Goal: Transaction & Acquisition: Purchase product/service

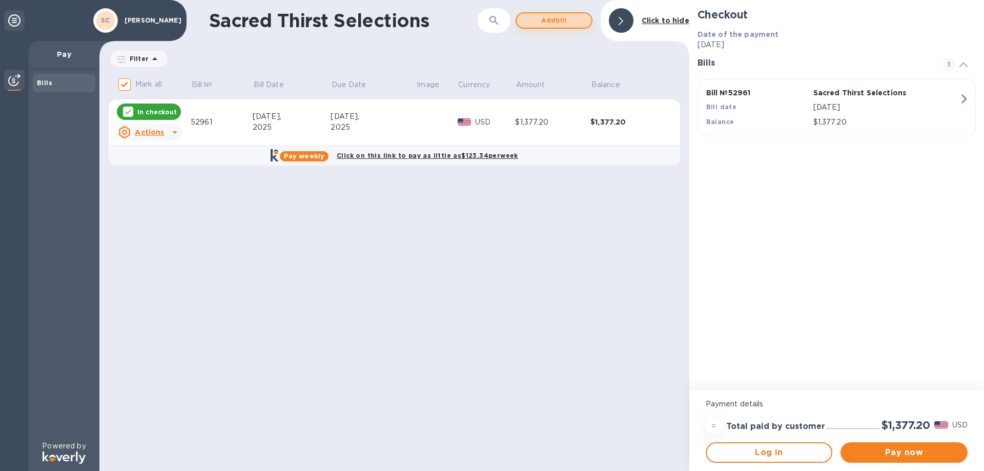
click at [505, 21] on span "Add bill" at bounding box center [554, 20] width 58 height 12
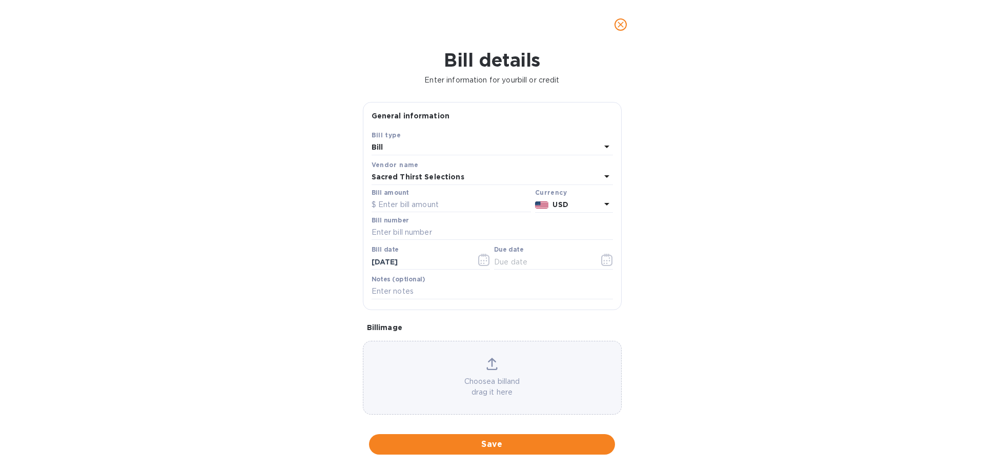
click at [479, 391] on p "Choose a bill and drag it here" at bounding box center [492, 387] width 258 height 22
click at [404, 204] on input "text" at bounding box center [451, 204] width 159 height 15
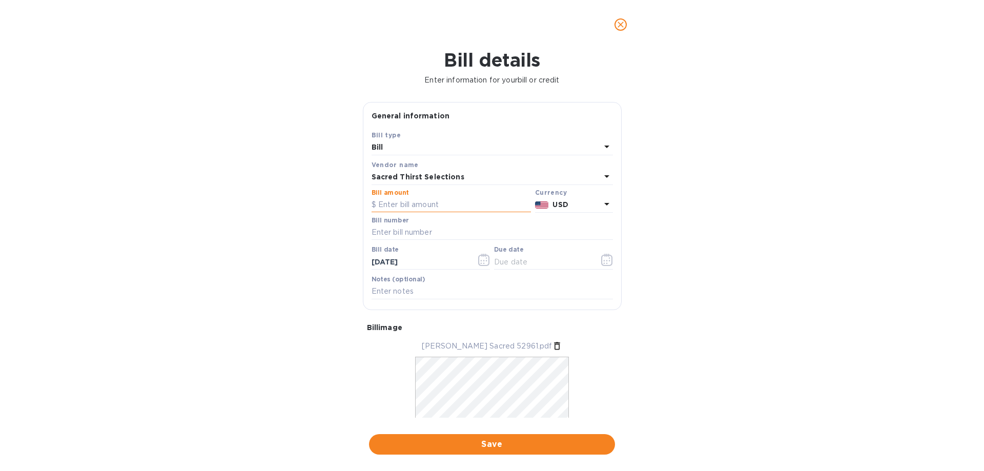
click at [390, 203] on input "text" at bounding box center [451, 204] width 159 height 15
type input "1,377.20"
click at [401, 232] on input "text" at bounding box center [492, 232] width 241 height 15
type input "52961"
click at [179, 223] on div "Bill details Enter information for your bill or credit General information Save…" at bounding box center [492, 260] width 984 height 422
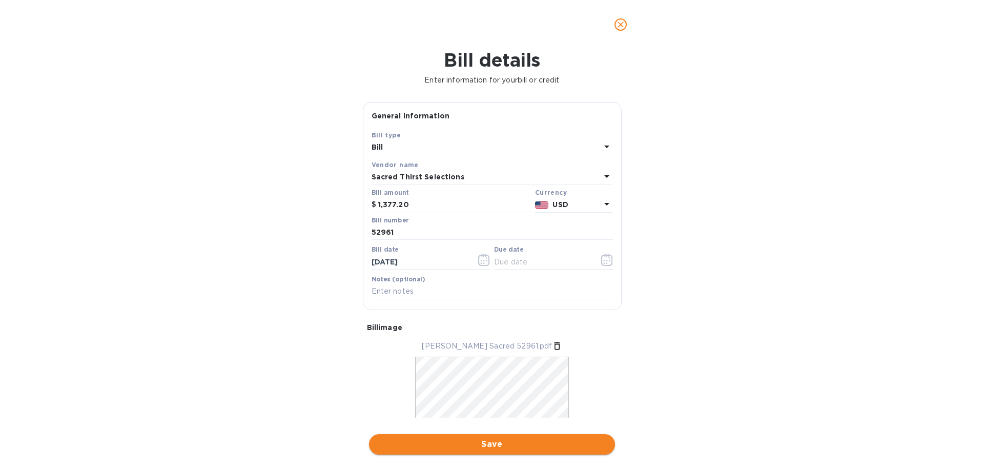
click at [494, 444] on span "Save" at bounding box center [492, 444] width 230 height 12
click at [505, 262] on input "text" at bounding box center [542, 261] width 97 height 15
type input "[DATE]"
click at [505, 295] on input "text" at bounding box center [492, 302] width 241 height 15
click at [505, 259] on input "[DATE]" at bounding box center [542, 261] width 97 height 15
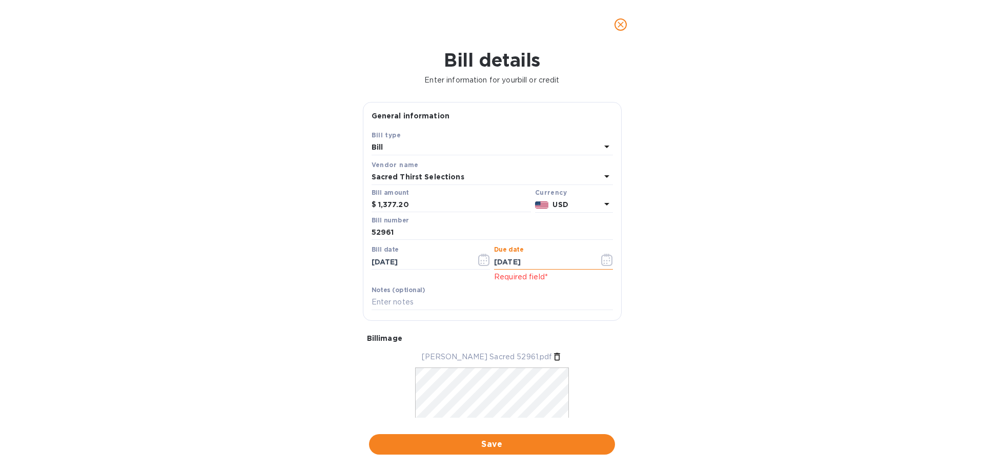
click at [505, 260] on icon "button" at bounding box center [607, 260] width 12 height 12
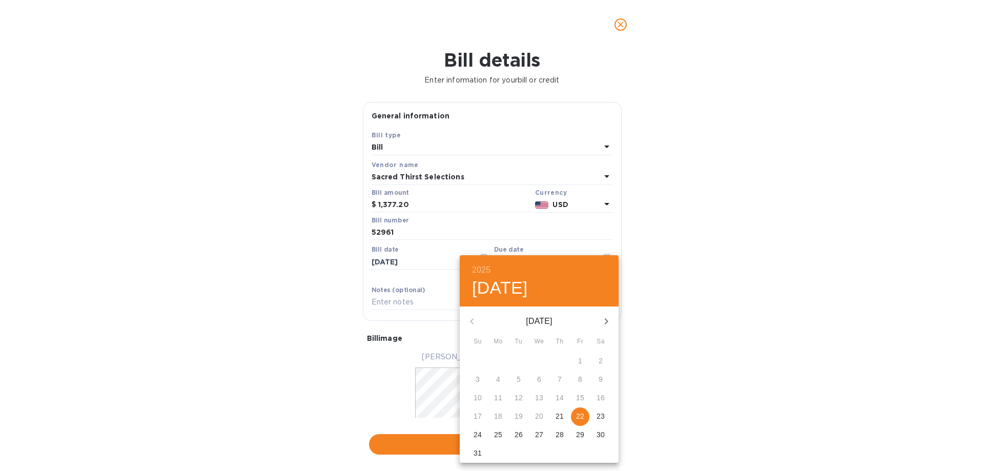
click at [505, 413] on p "22" at bounding box center [580, 416] width 8 height 10
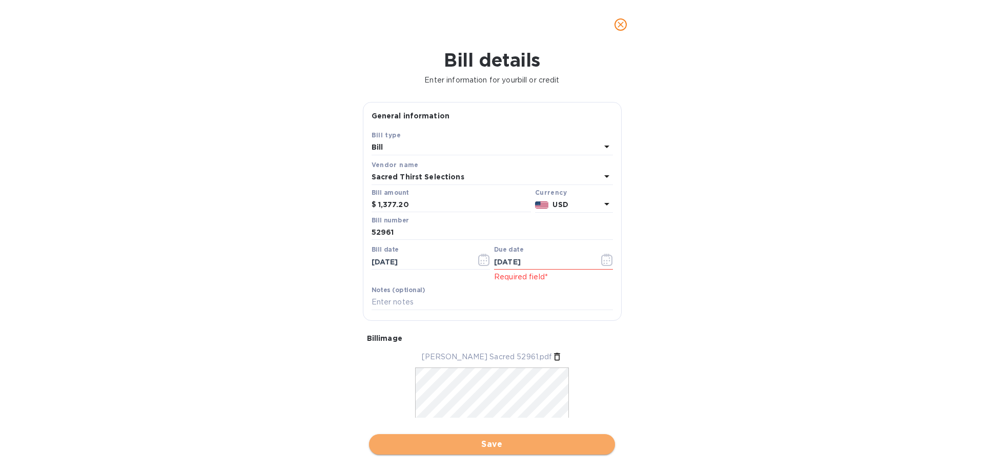
click at [497, 444] on span "Save" at bounding box center [492, 444] width 230 height 12
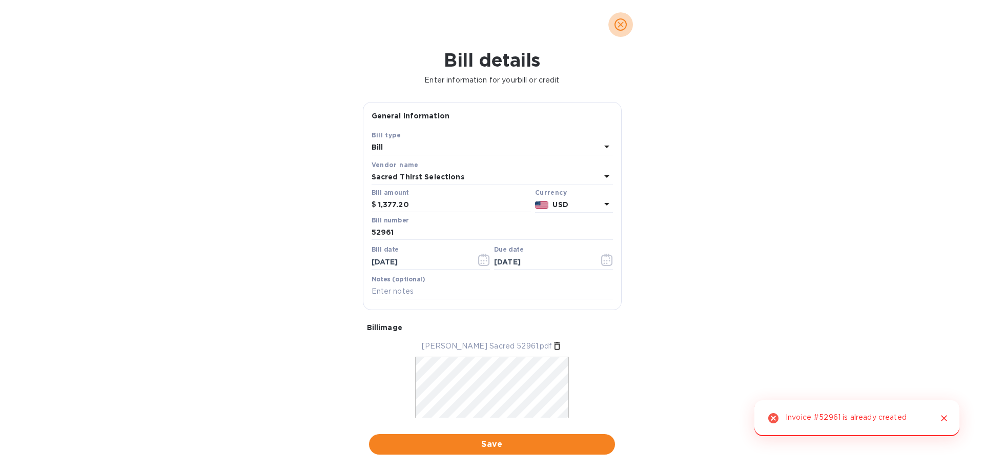
click at [505, 25] on icon "close" at bounding box center [621, 24] width 10 height 10
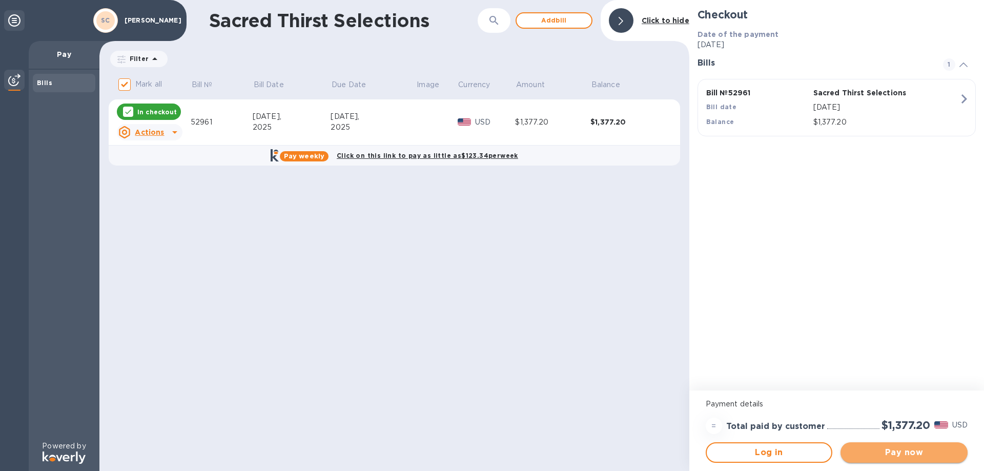
click at [505, 447] on span "Pay now" at bounding box center [904, 452] width 111 height 12
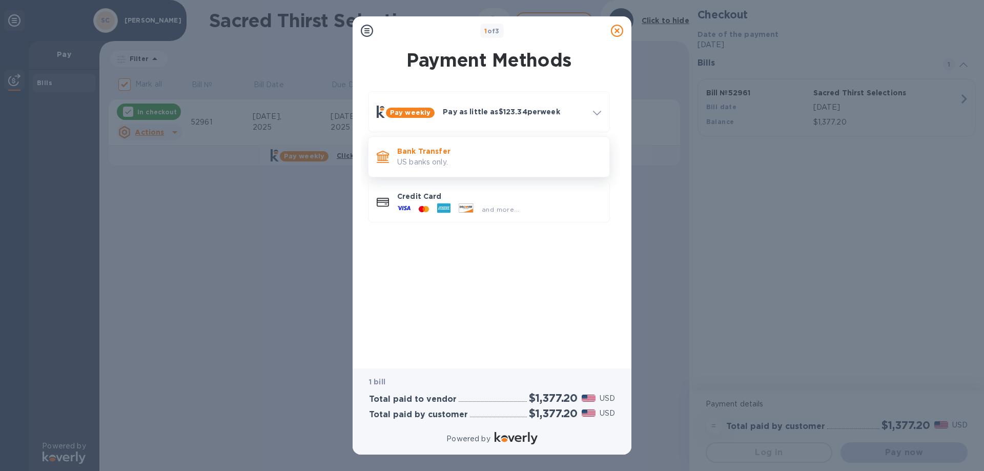
click at [505, 152] on p "Bank Transfer" at bounding box center [499, 151] width 204 height 10
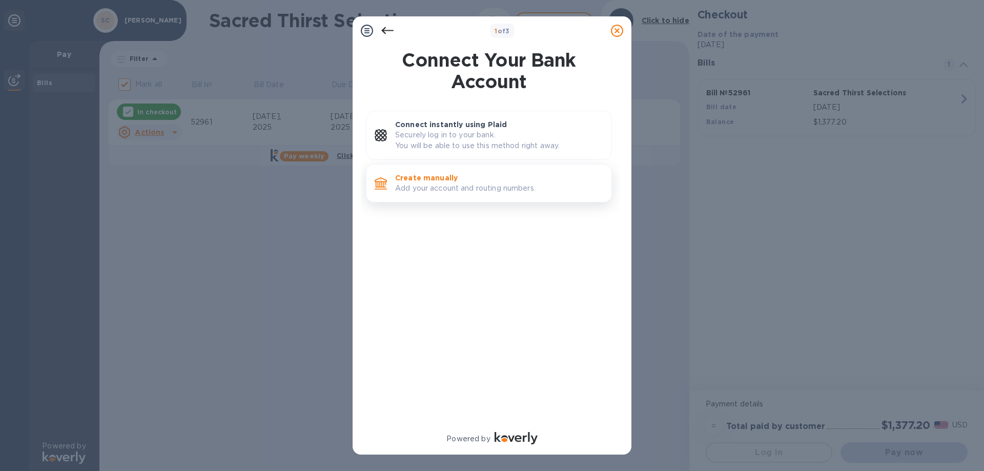
click at [476, 181] on p "Create manually" at bounding box center [499, 178] width 208 height 10
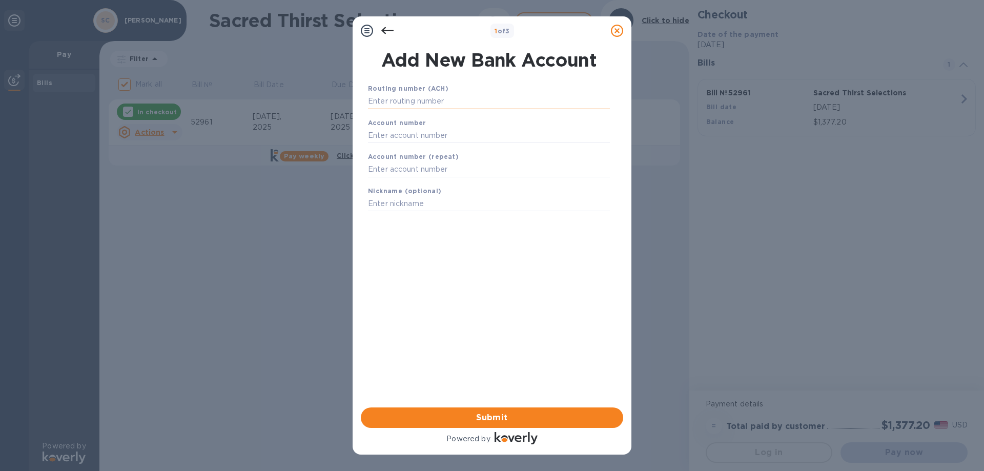
click at [453, 103] on input "text" at bounding box center [489, 101] width 242 height 15
type input "322070381"
click at [408, 151] on input "text" at bounding box center [489, 147] width 242 height 15
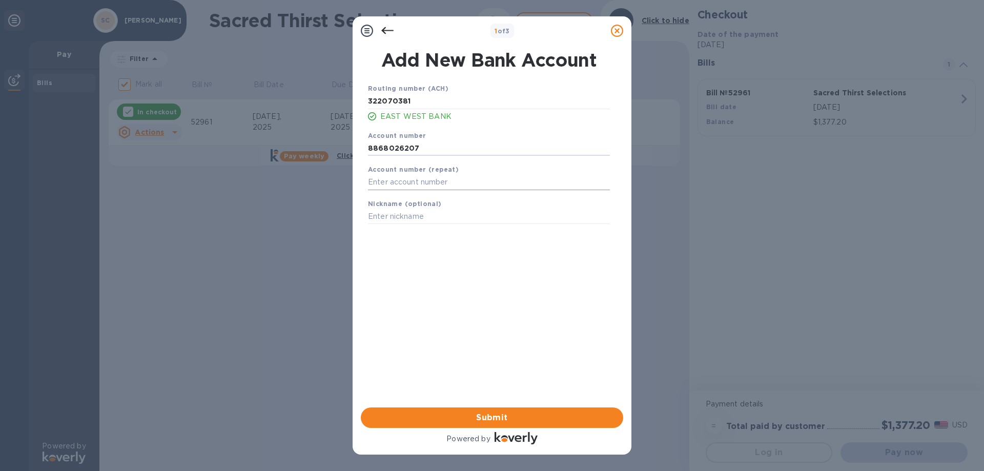
type input "8868026207"
click at [390, 186] on input "text" at bounding box center [489, 182] width 242 height 15
type input "8868026207"
click at [394, 220] on input "text" at bounding box center [489, 216] width 242 height 15
type input "[PERSON_NAME]"
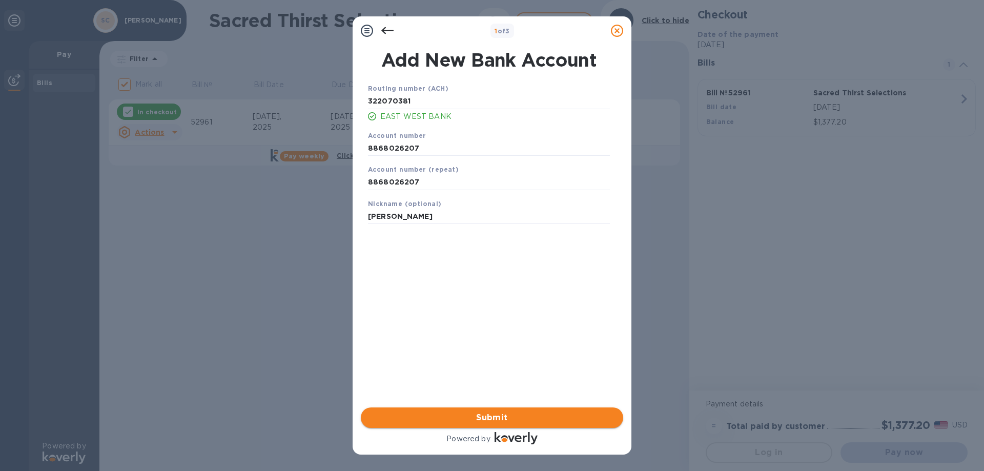
click at [505, 417] on span "Submit" at bounding box center [492, 418] width 246 height 12
